Goal: Information Seeking & Learning: Learn about a topic

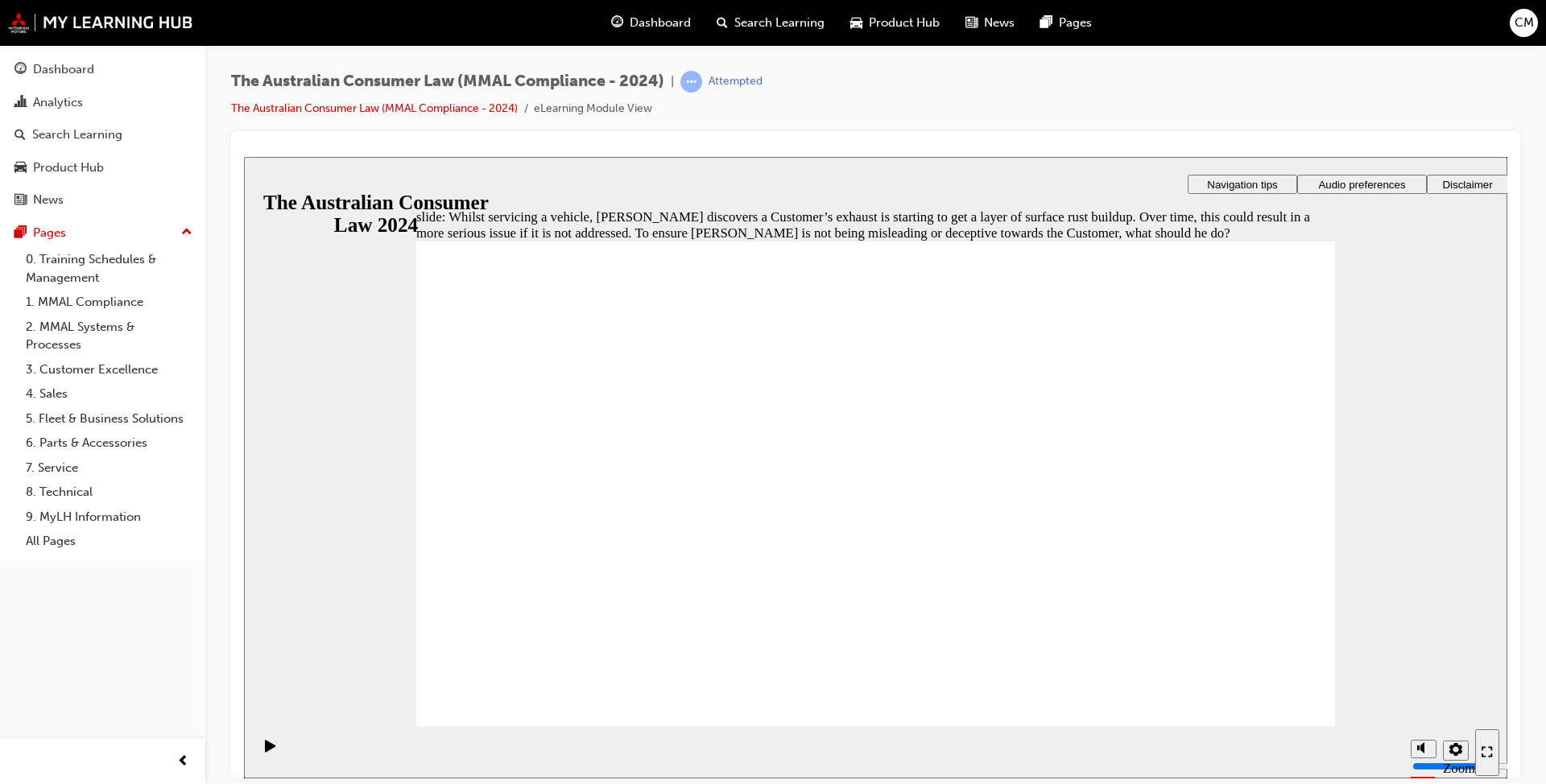
radio input "true"
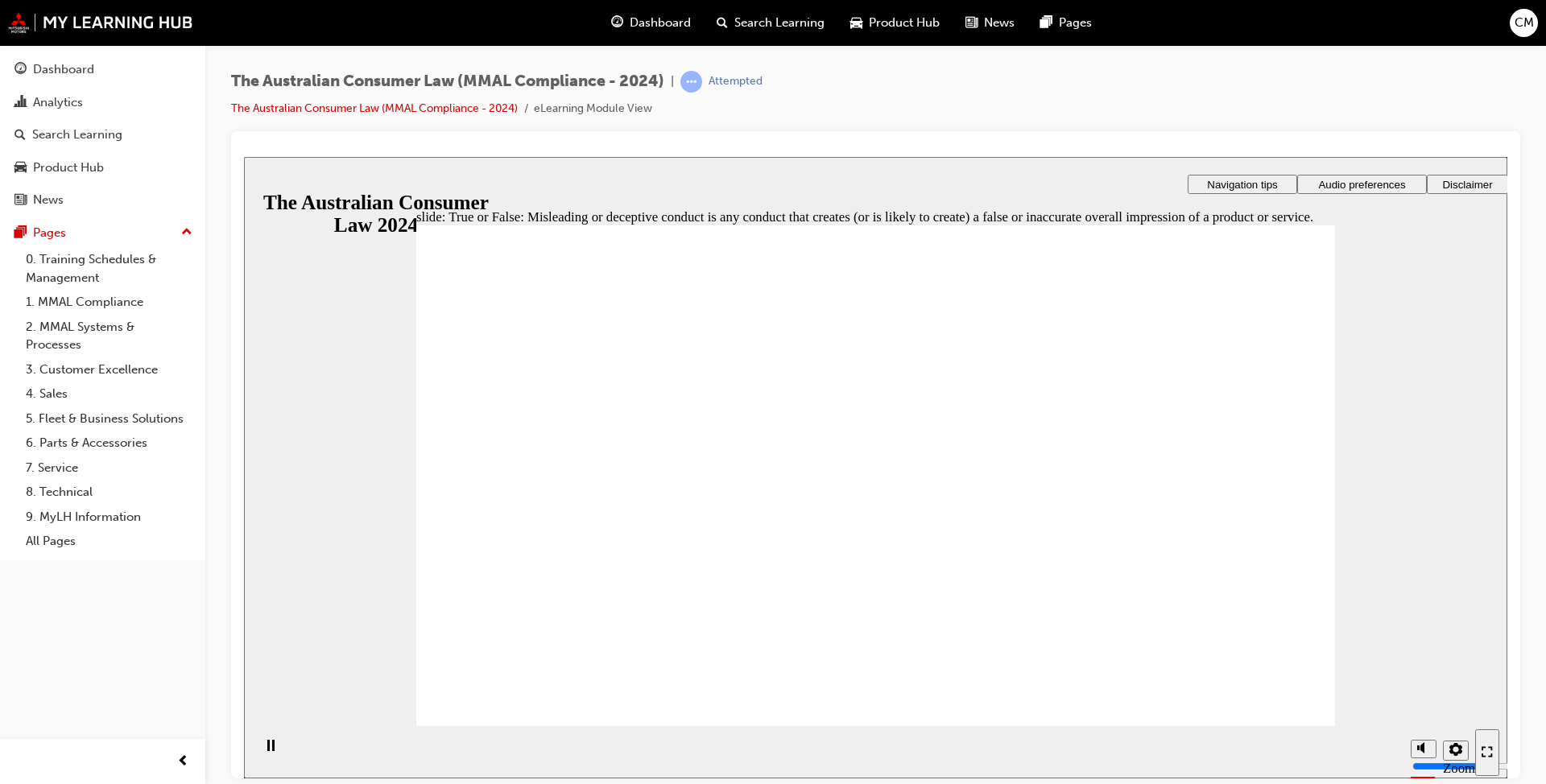
radio input "true"
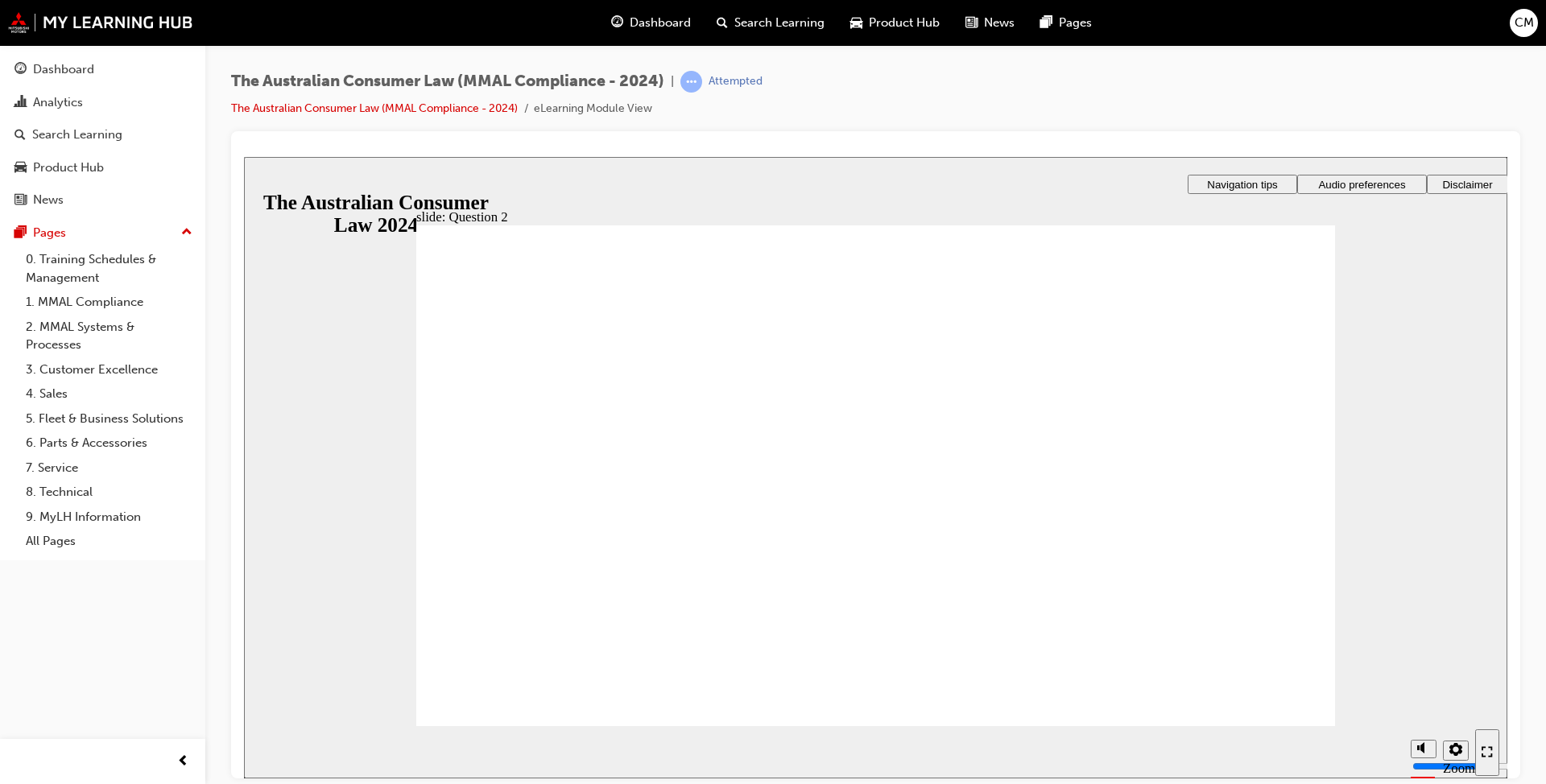
radio input "true"
drag, startPoint x: 1287, startPoint y: 701, endPoint x: 1200, endPoint y: 686, distance: 88.3
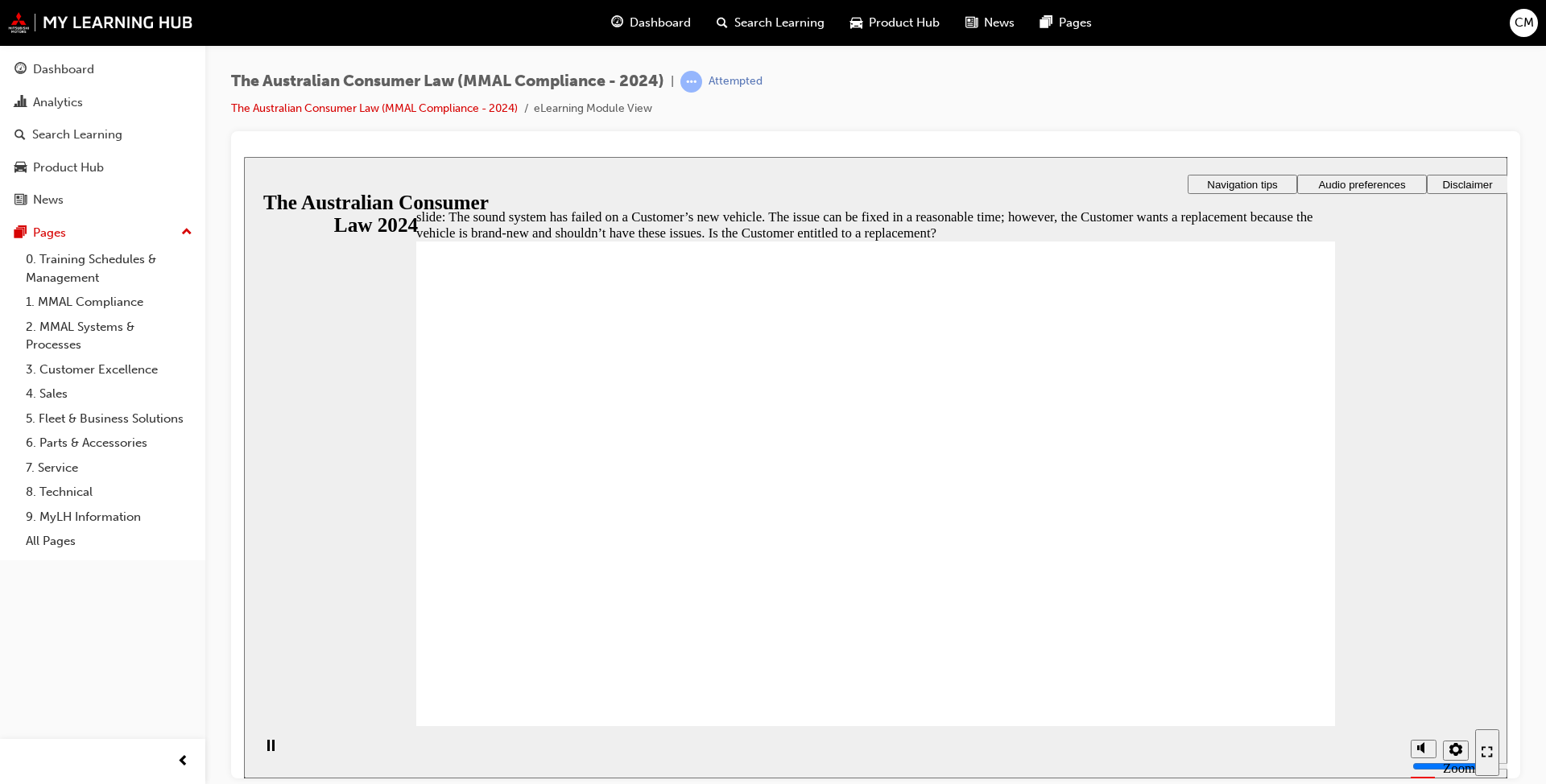
radio input "true"
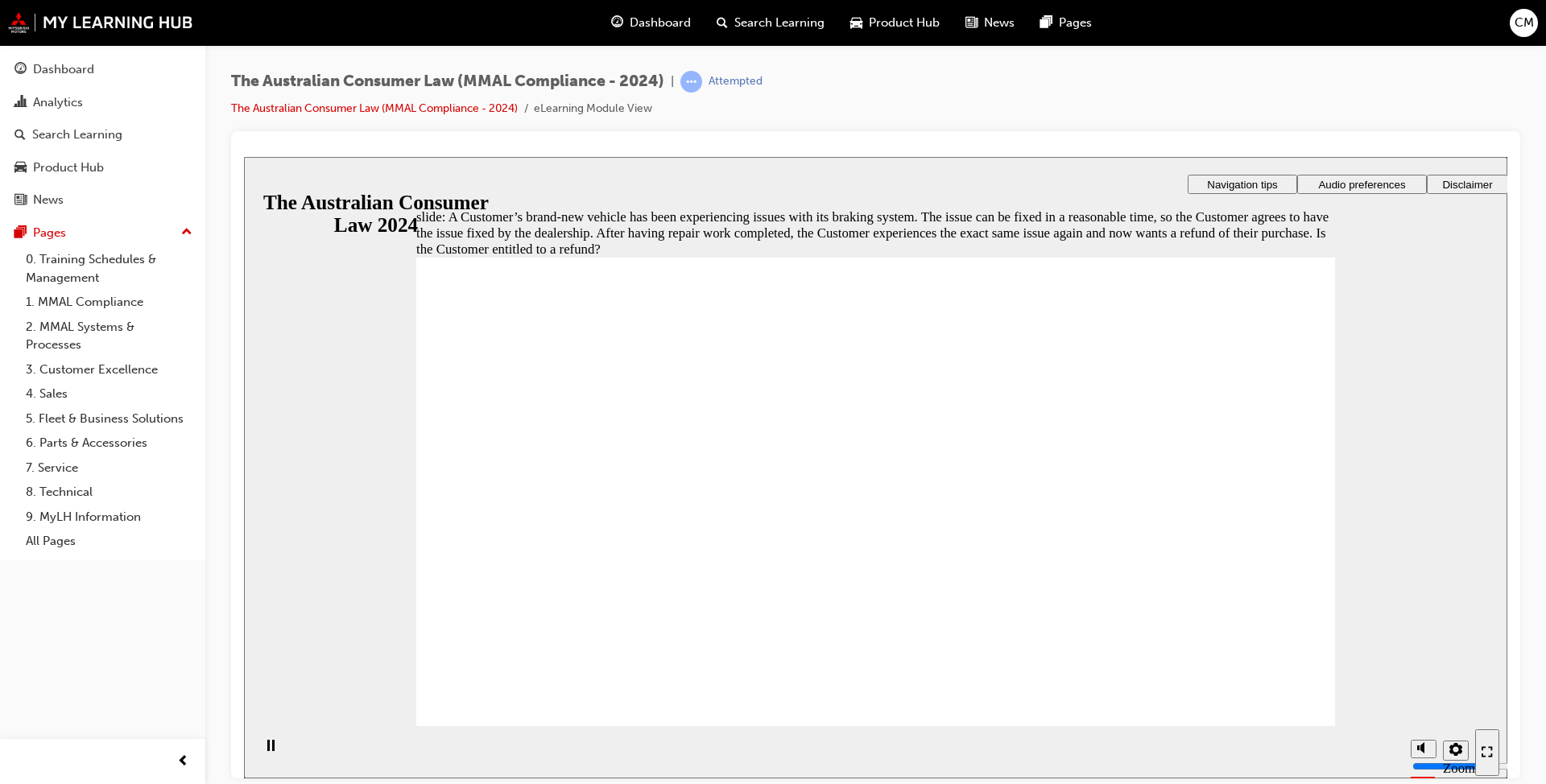
radio input "true"
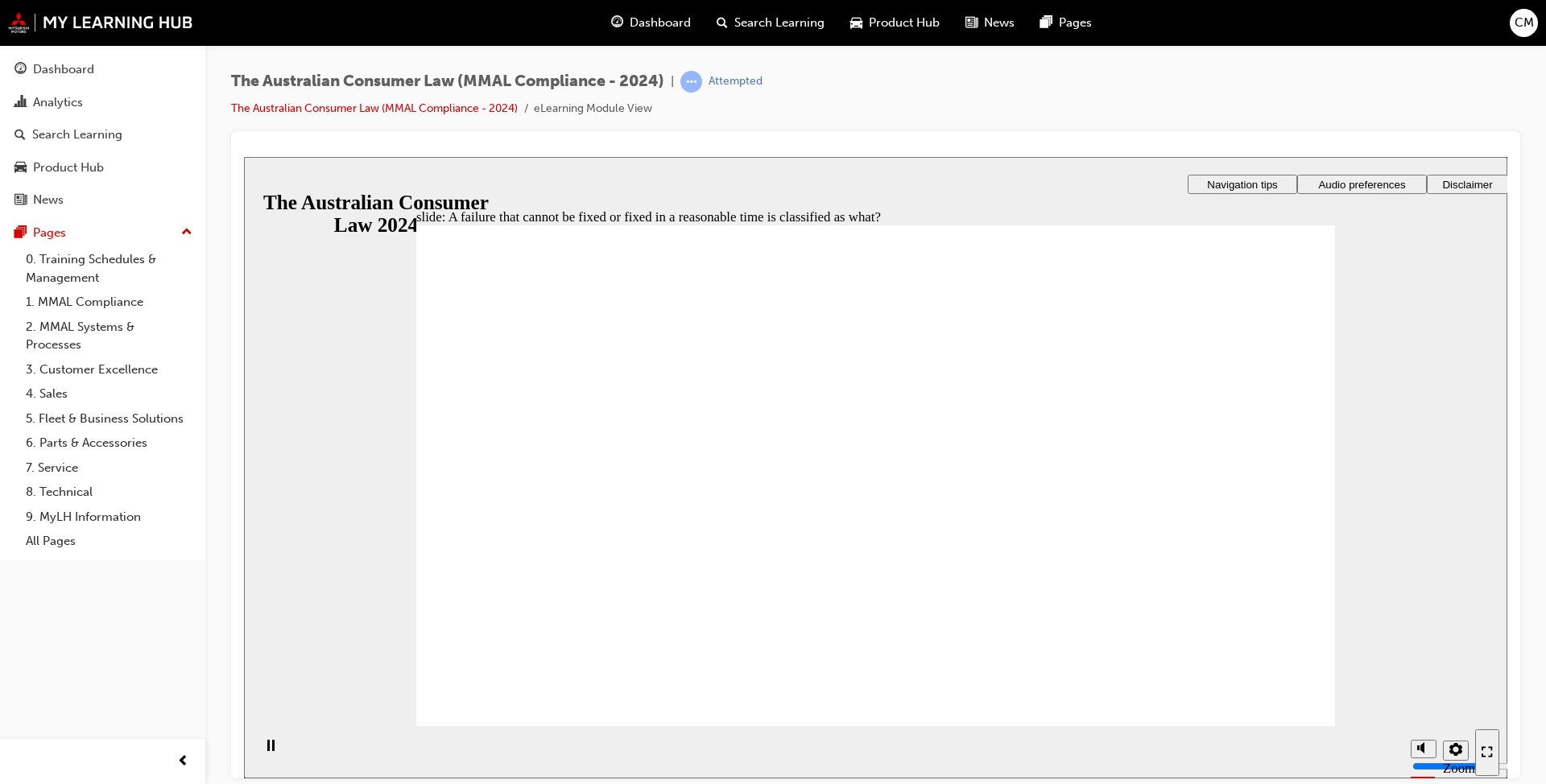
radio input "true"
checkbox input "true"
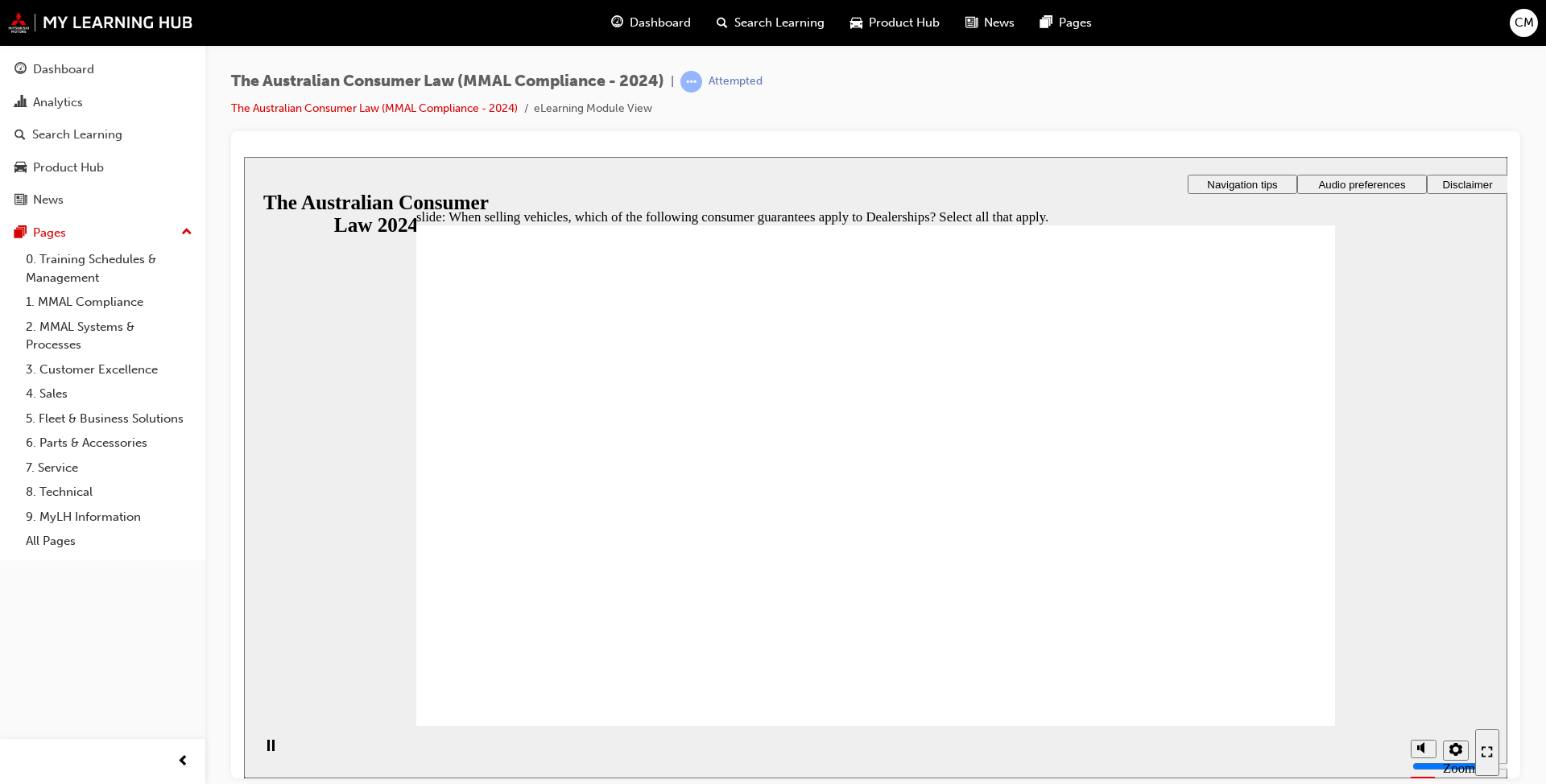
checkbox input "true"
drag, startPoint x: 461, startPoint y: 476, endPoint x: 557, endPoint y: 681, distance: 226.4
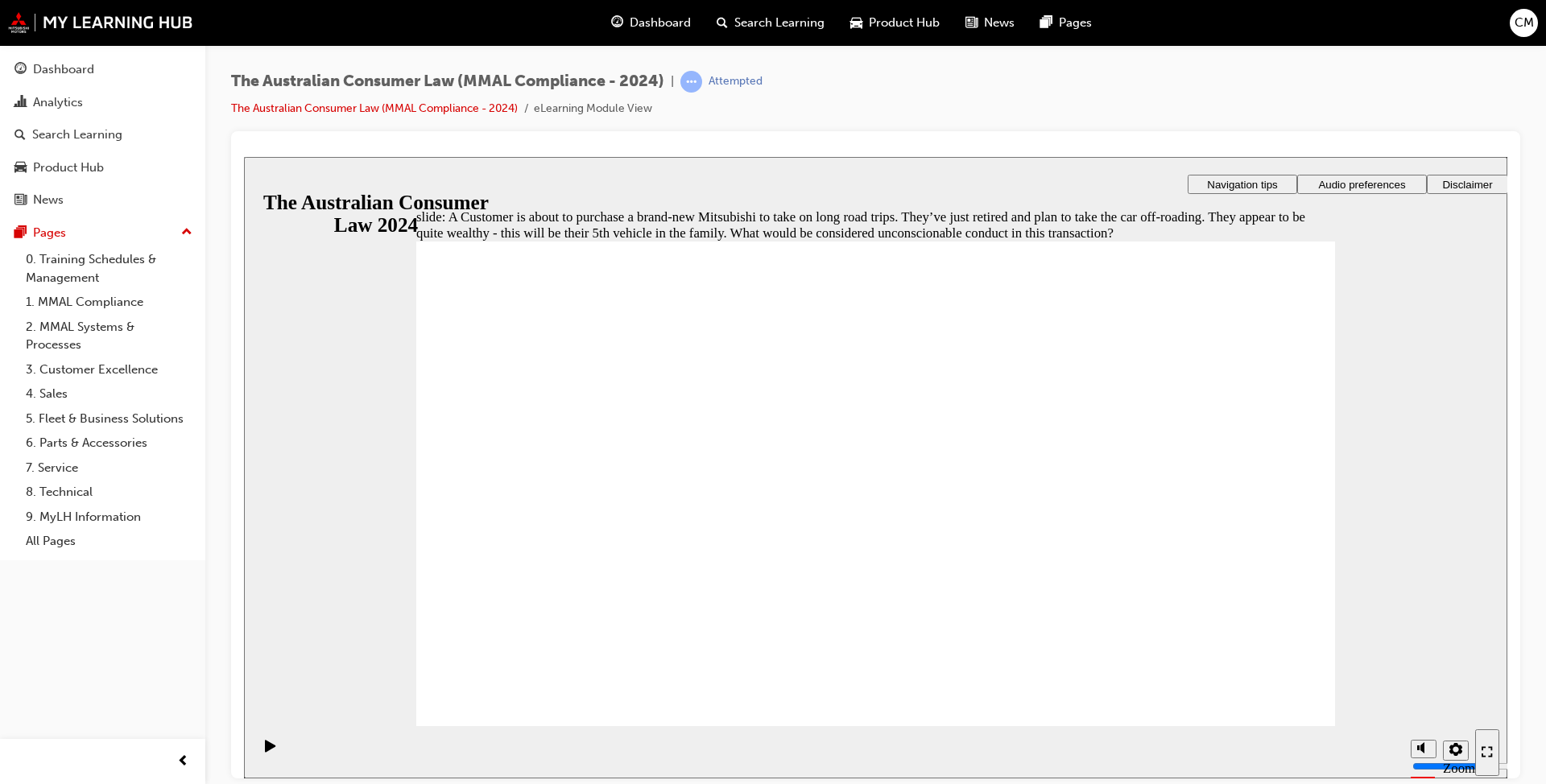
checkbox input "true"
checkbox input "false"
checkbox input "true"
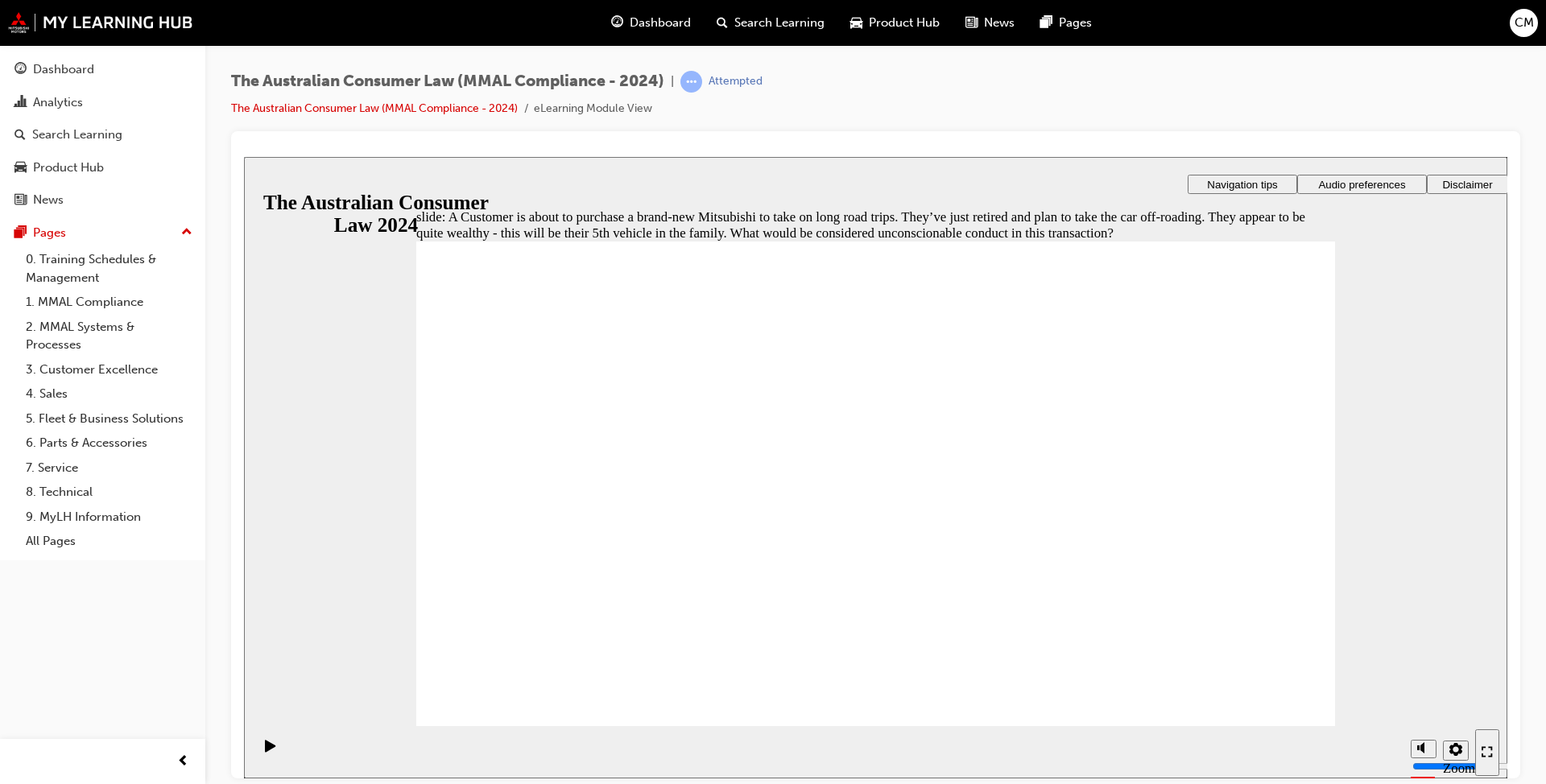
checkbox input "true"
drag, startPoint x: 1279, startPoint y: 705, endPoint x: 1263, endPoint y: 703, distance: 16.1
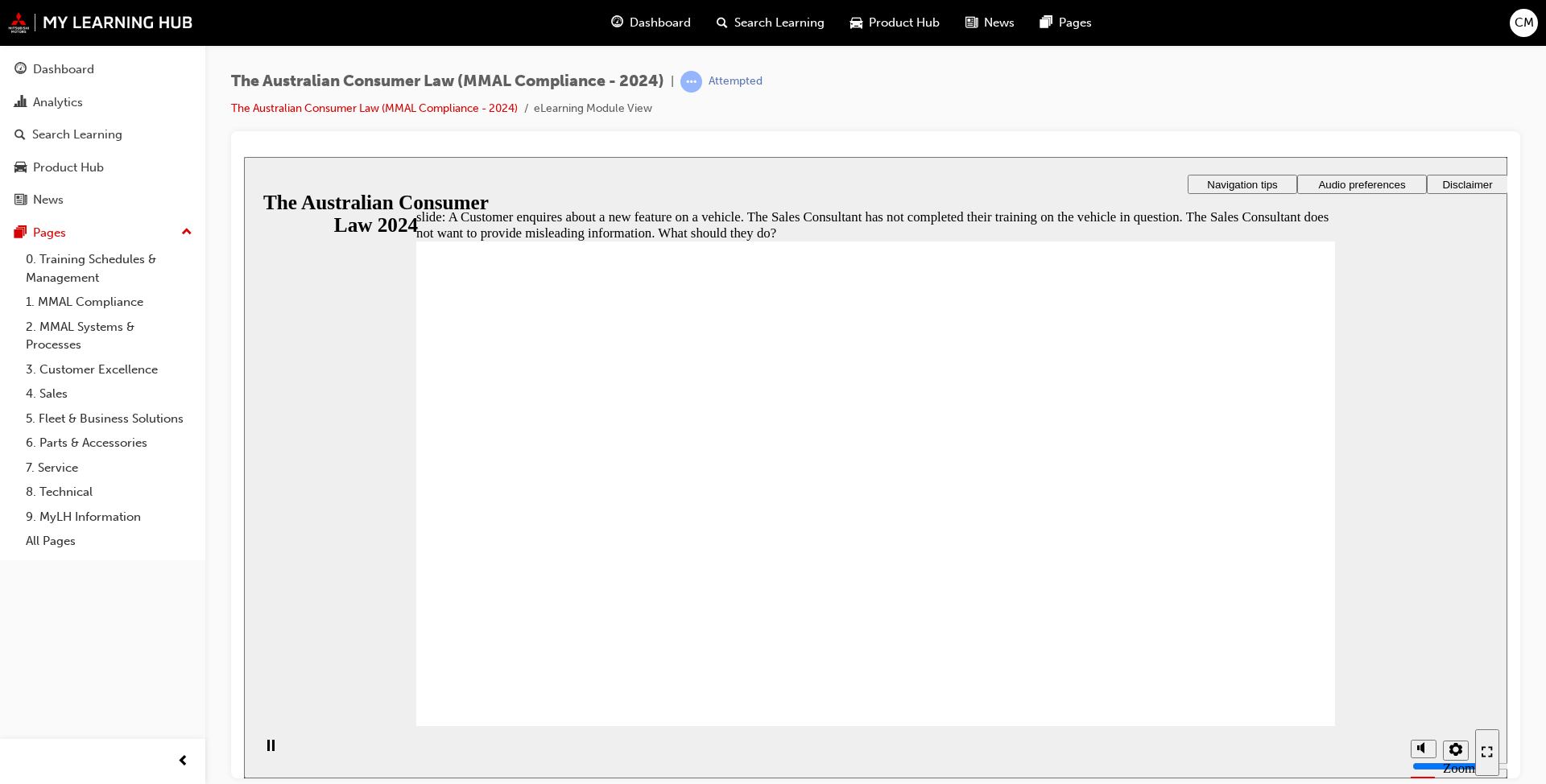
radio input "true"
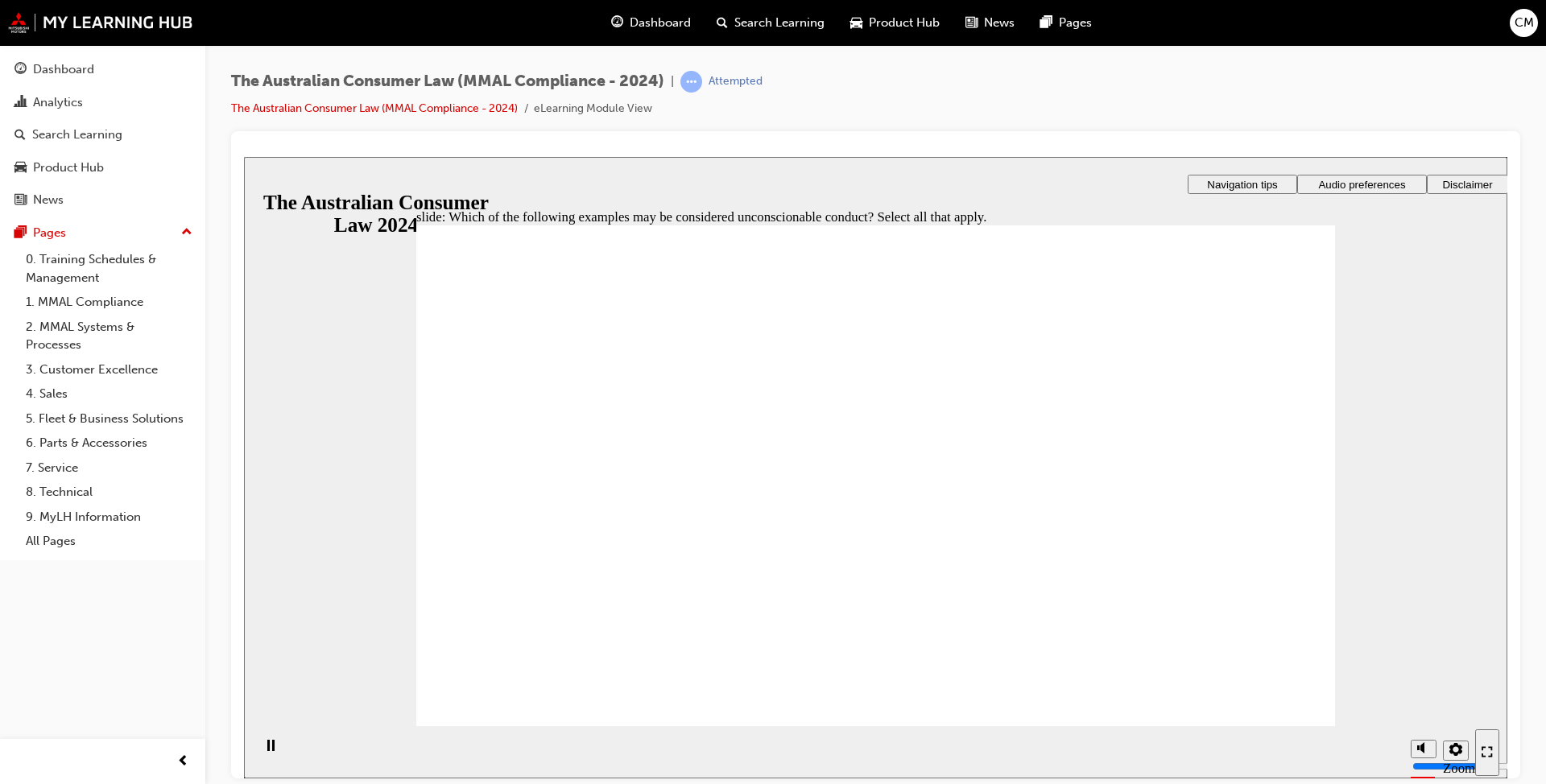
checkbox input "true"
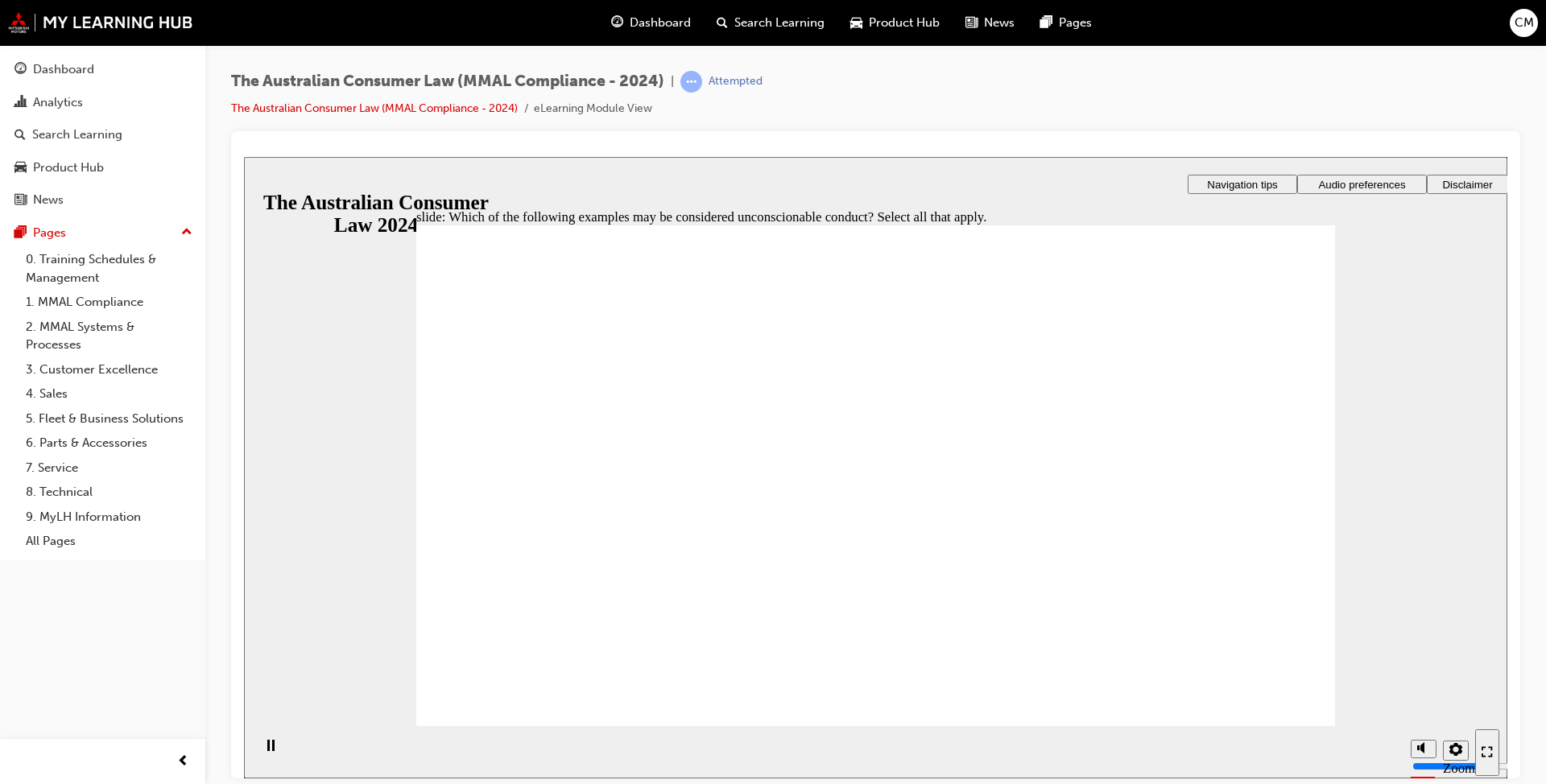
checkbox input "true"
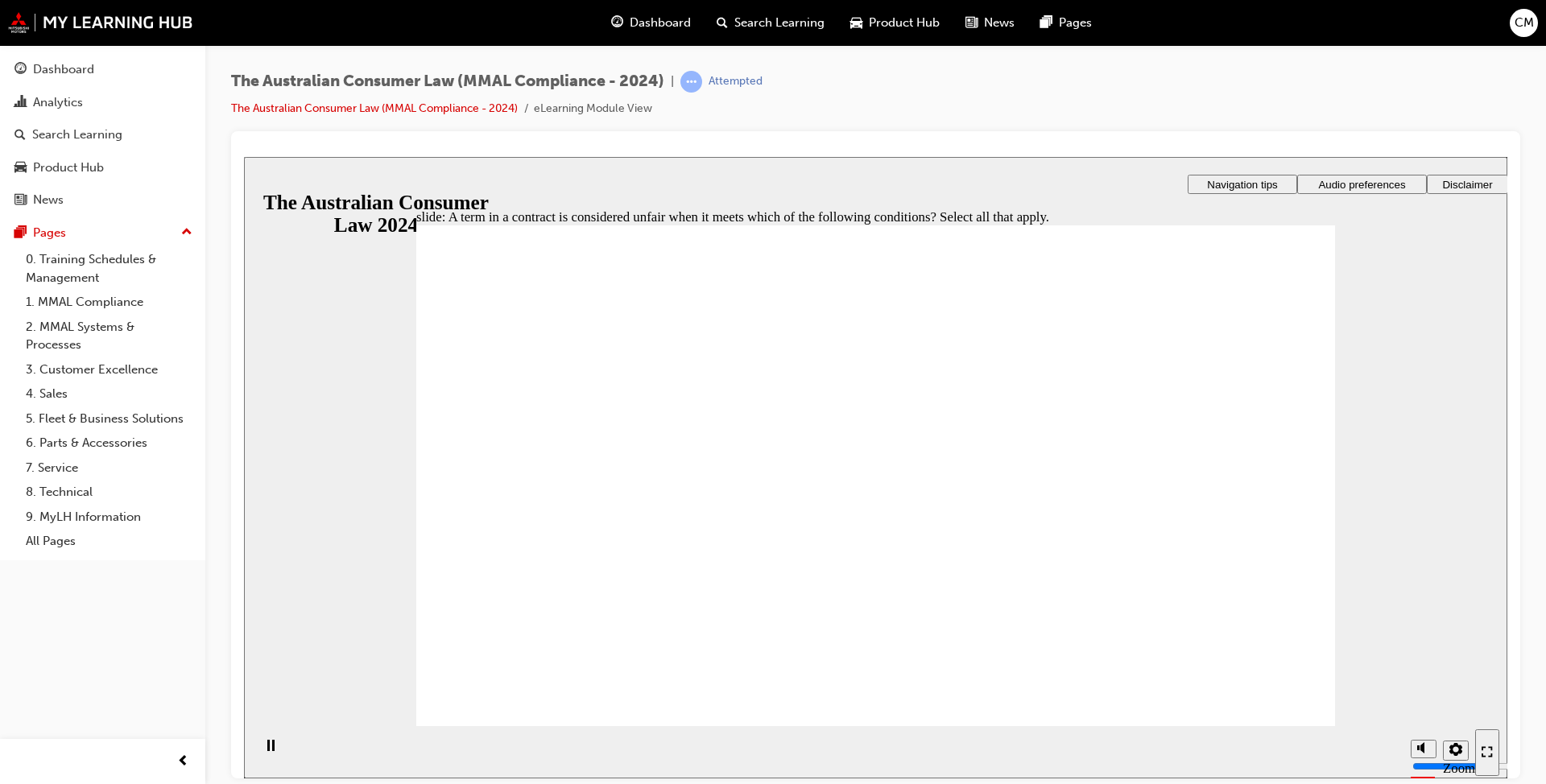
checkbox input "true"
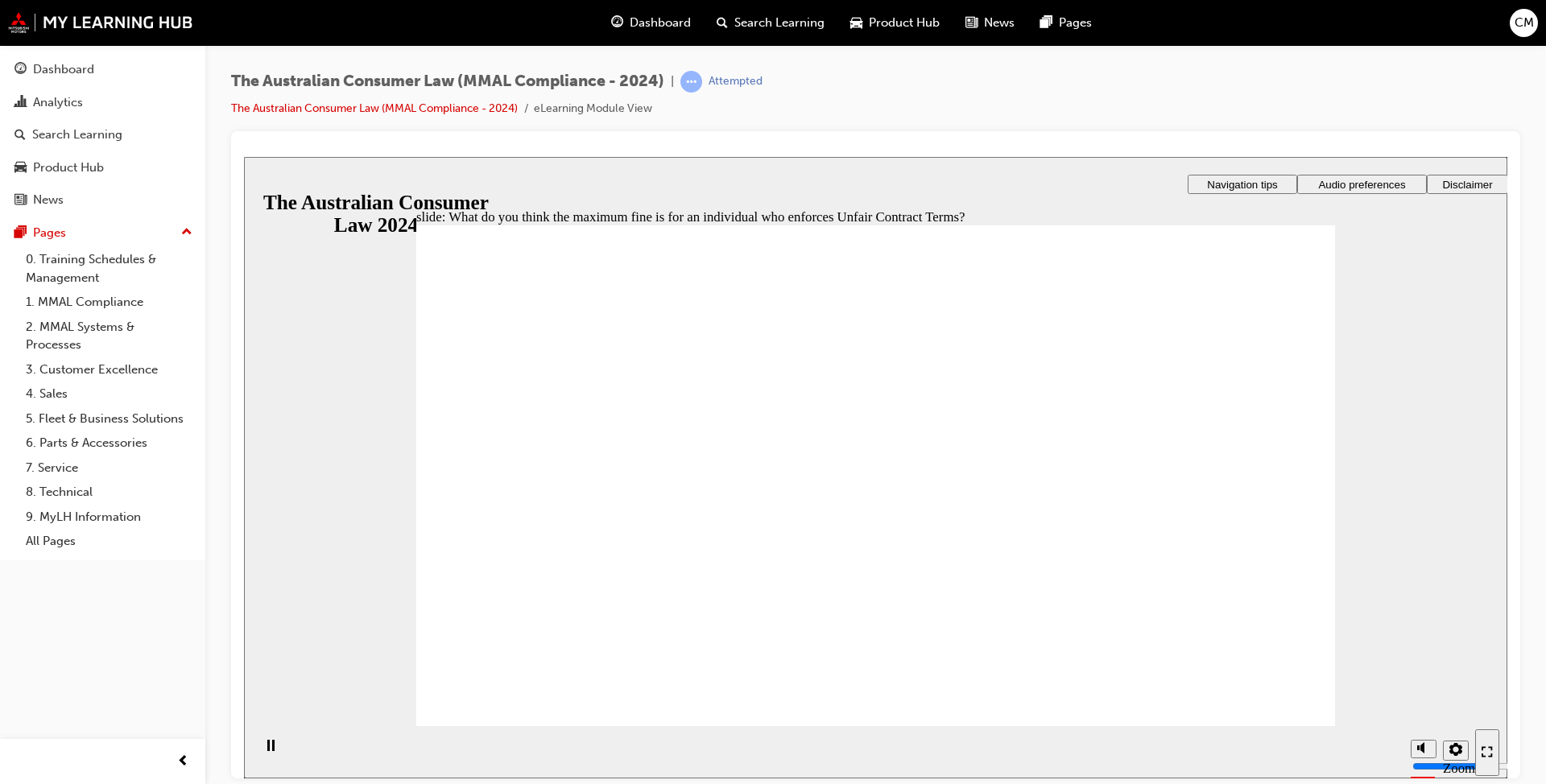
radio input "true"
